Goal: Navigation & Orientation: Find specific page/section

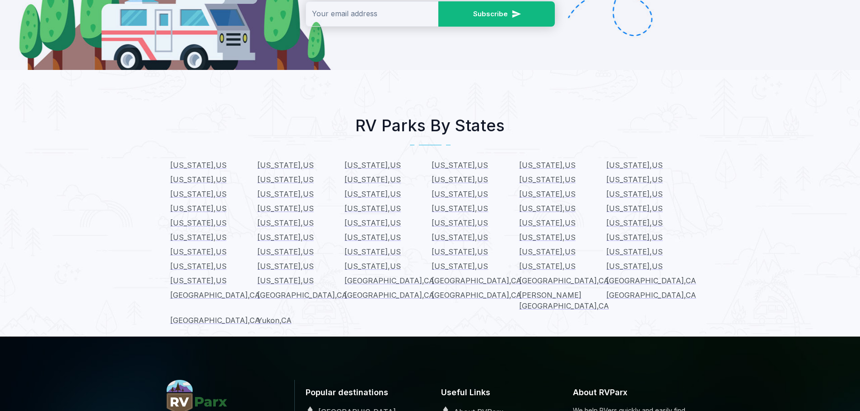
scroll to position [858, 0]
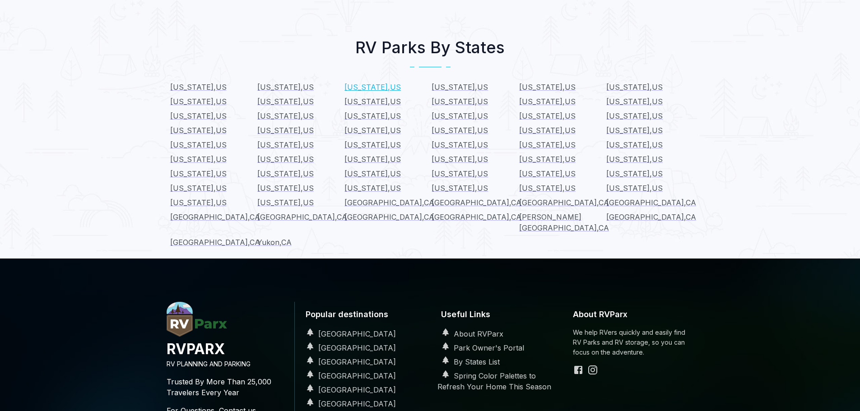
click at [365, 83] on span "Arizona , US" at bounding box center [372, 87] width 56 height 9
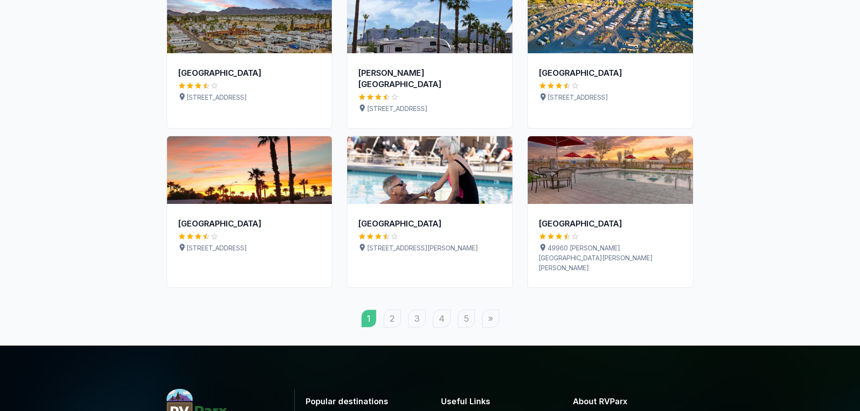
scroll to position [722, 0]
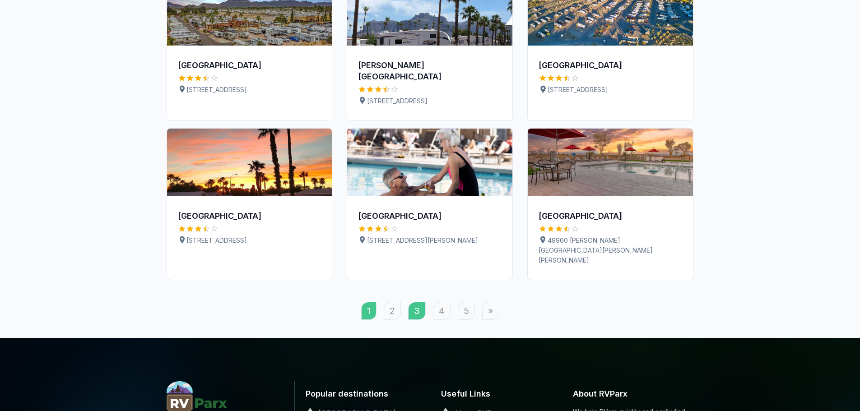
click at [418, 302] on link "3" at bounding box center [417, 311] width 18 height 18
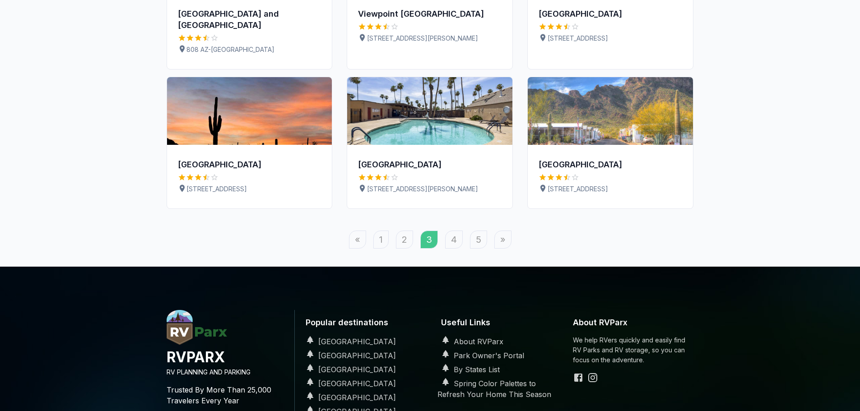
scroll to position [813, 0]
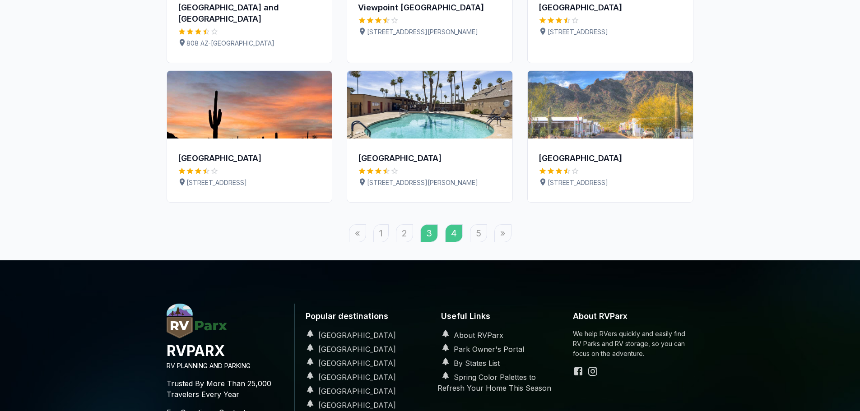
click at [452, 224] on link "4" at bounding box center [454, 233] width 18 height 18
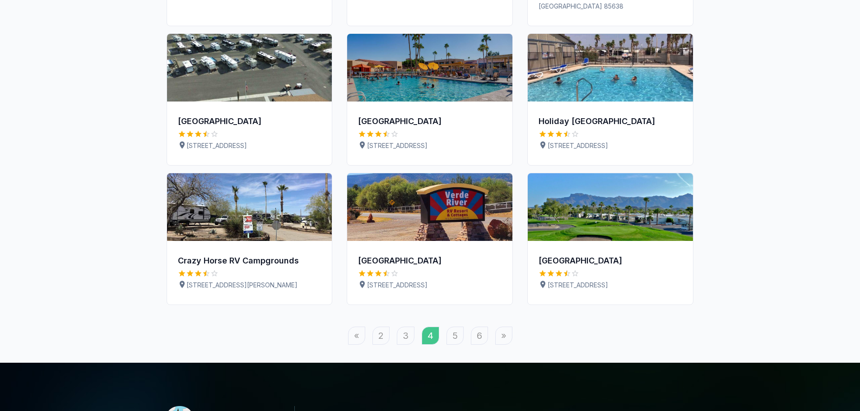
scroll to position [852, 0]
